Goal: Information Seeking & Learning: Learn about a topic

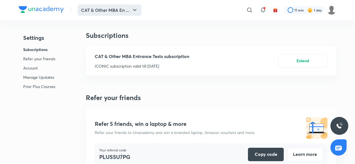
click at [121, 8] on button "CAT & Other MBA En ..." at bounding box center [110, 9] width 64 height 11
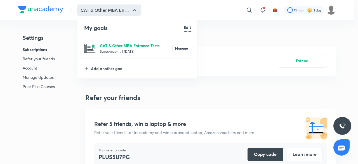
click at [119, 44] on p "CAT & Other MBA Entrance Tests" at bounding box center [136, 46] width 72 height 6
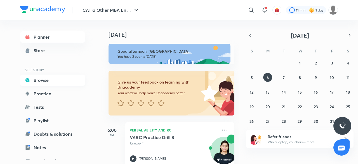
click at [45, 77] on link "Browse" at bounding box center [52, 79] width 65 height 11
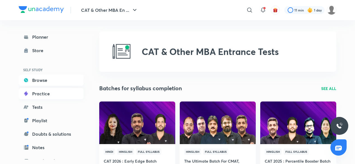
click at [59, 93] on link "Practice" at bounding box center [51, 93] width 65 height 11
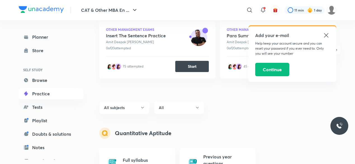
scroll to position [128, 0]
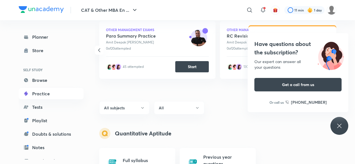
click at [340, 119] on div "Have questions about the subscription? Our expert can answer all your questions…" at bounding box center [340, 126] width 18 height 18
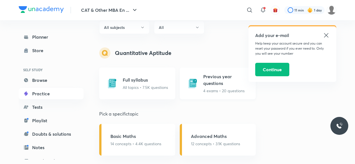
scroll to position [237, 0]
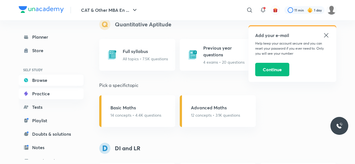
click at [41, 85] on link "Browse" at bounding box center [51, 79] width 65 height 11
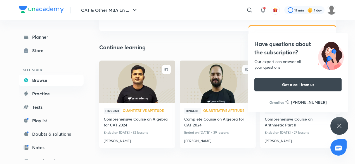
scroll to position [36, 0]
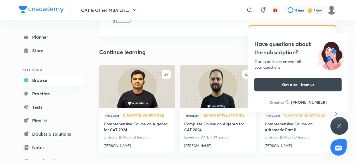
click at [274, 126] on h4 "Comprehensive Course on Arithmetic Part II" at bounding box center [298, 127] width 67 height 13
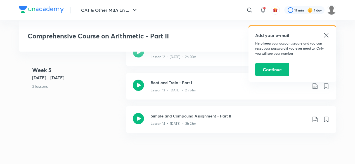
scroll to position [731, 0]
click at [314, 83] on icon at bounding box center [315, 86] width 5 height 6
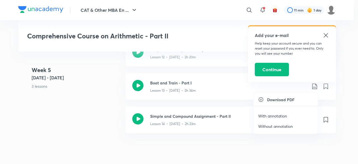
click at [288, 114] on li "With annotation" at bounding box center [286, 115] width 64 height 10
click at [279, 114] on p "With annotation" at bounding box center [272, 116] width 29 height 6
